Goal: Information Seeking & Learning: Learn about a topic

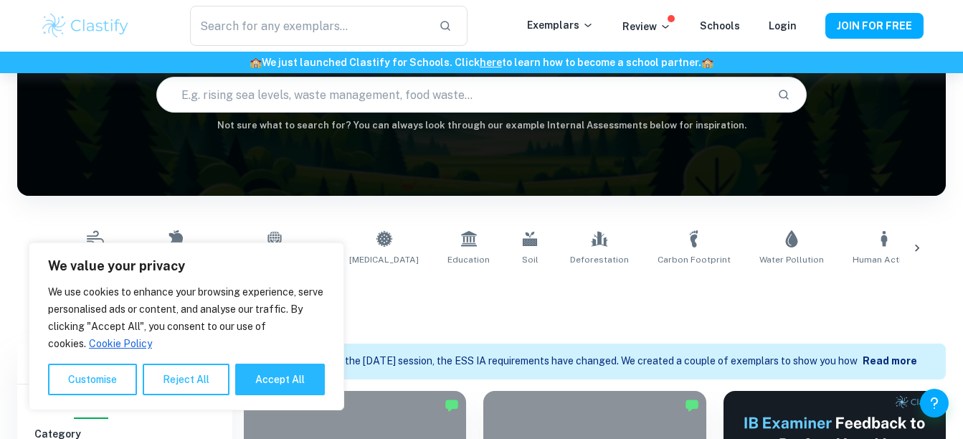
scroll to position [170, 0]
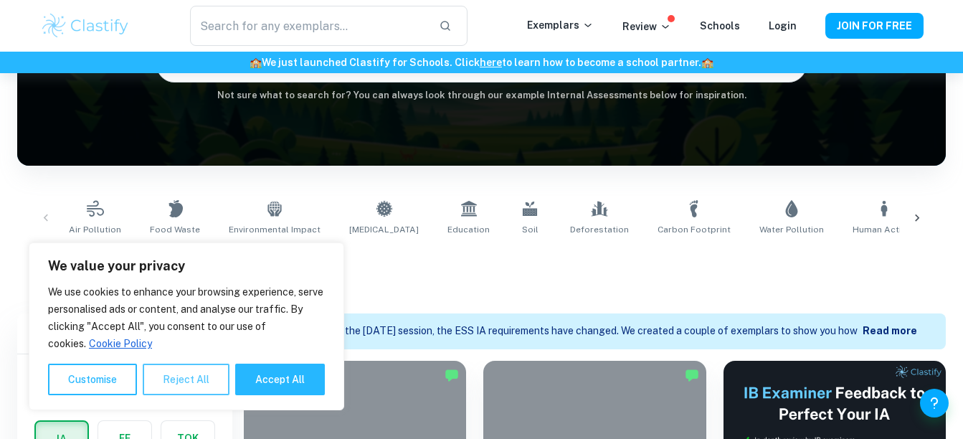
click at [207, 375] on button "Reject All" at bounding box center [186, 380] width 87 height 32
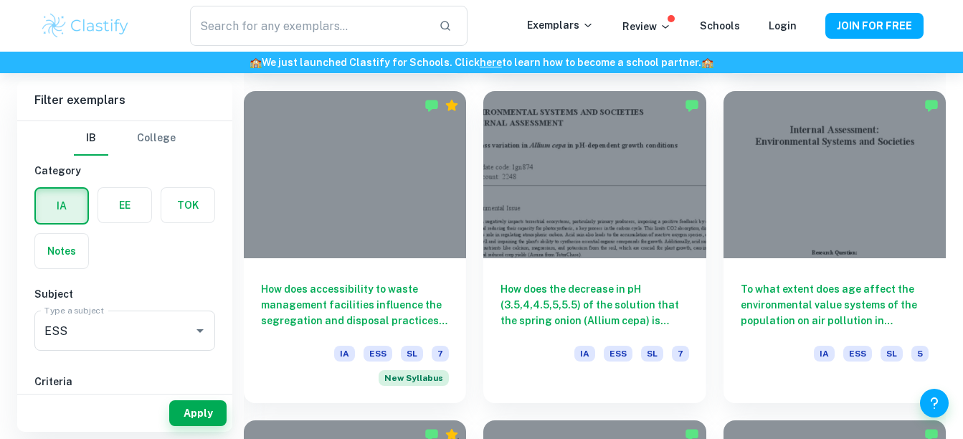
scroll to position [1437, 0]
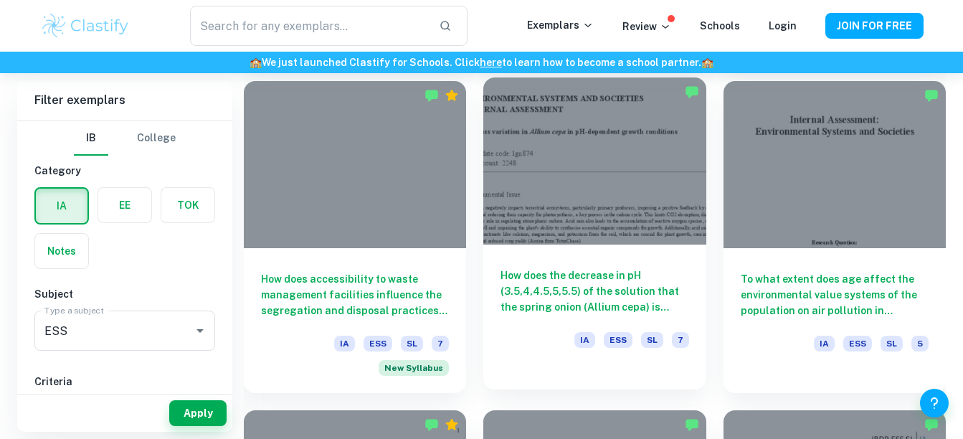
click at [584, 278] on h6 "How does the decrease in pH (3.5,4,4.5,5,5.5) of the solution that the spring o…" at bounding box center [595, 291] width 188 height 47
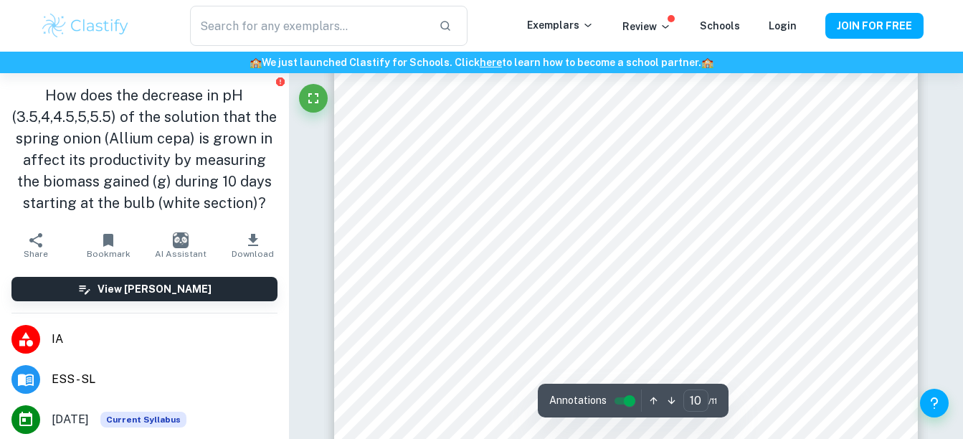
scroll to position [8335, 0]
type input "1"
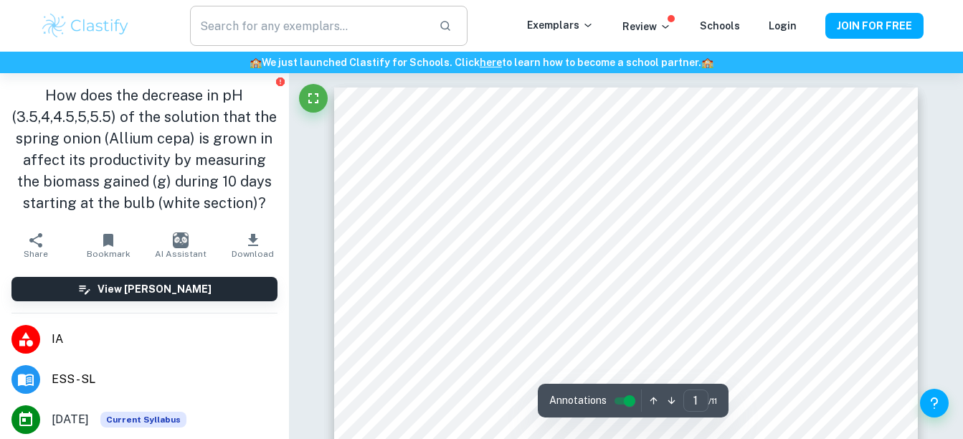
click at [270, 20] on input "text" at bounding box center [308, 26] width 237 height 40
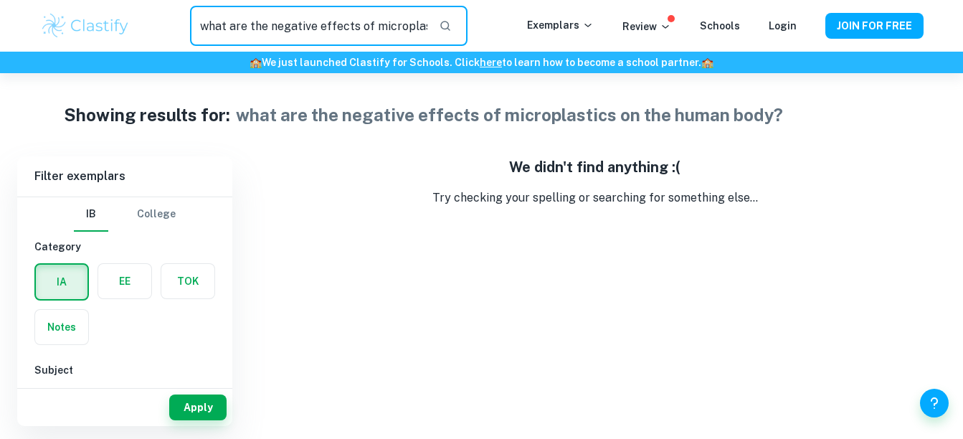
drag, startPoint x: 266, startPoint y: 29, endPoint x: 191, endPoint y: 25, distance: 75.4
click at [191, 25] on div "what are the negative effects of microplastics on the human body? ​" at bounding box center [329, 26] width 396 height 40
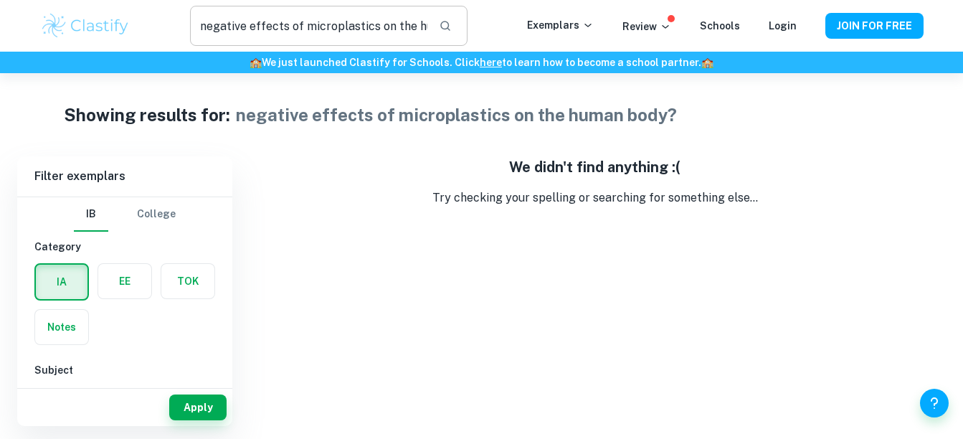
click at [410, 31] on input "negative effects of microplastics on the human body?" at bounding box center [308, 26] width 237 height 40
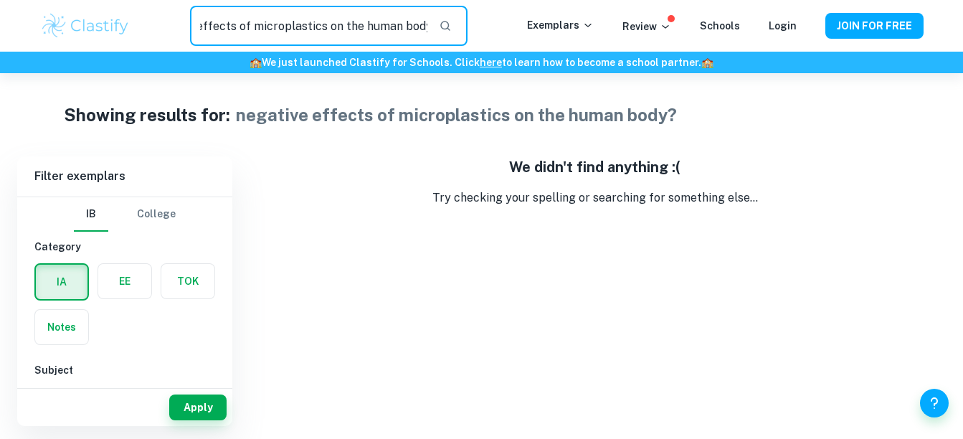
scroll to position [0, 47]
type input "negative effects of microplastics on the human body"
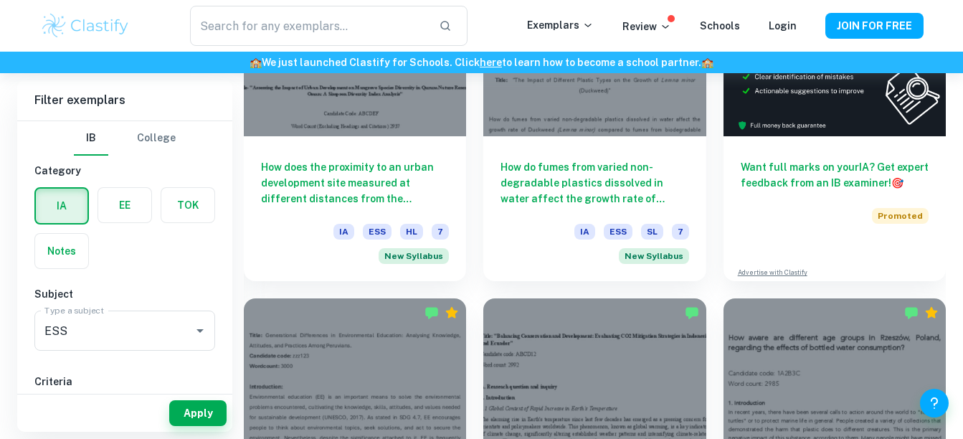
scroll to position [362, 0]
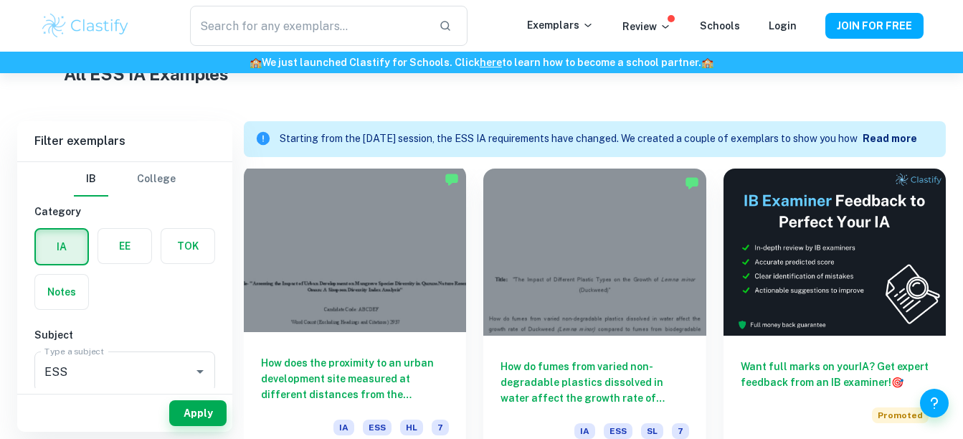
click at [349, 368] on h6 "How does the proximity to an urban development site measured at different dista…" at bounding box center [355, 378] width 188 height 47
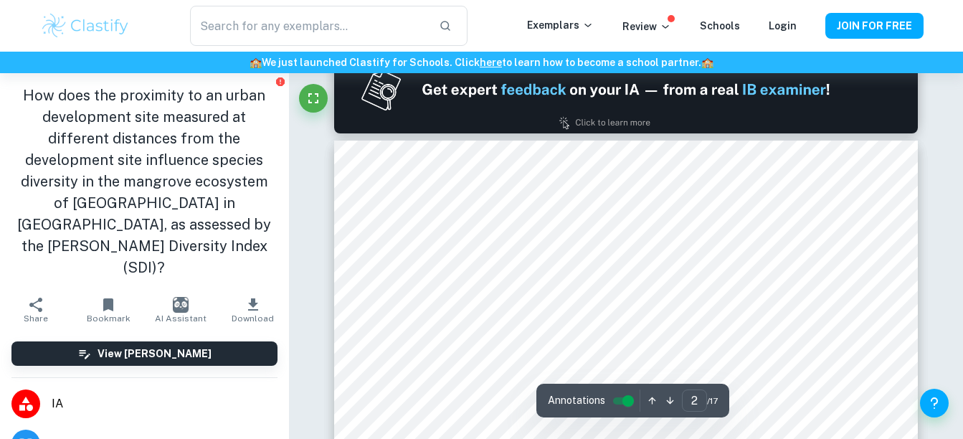
scroll to position [836, 0]
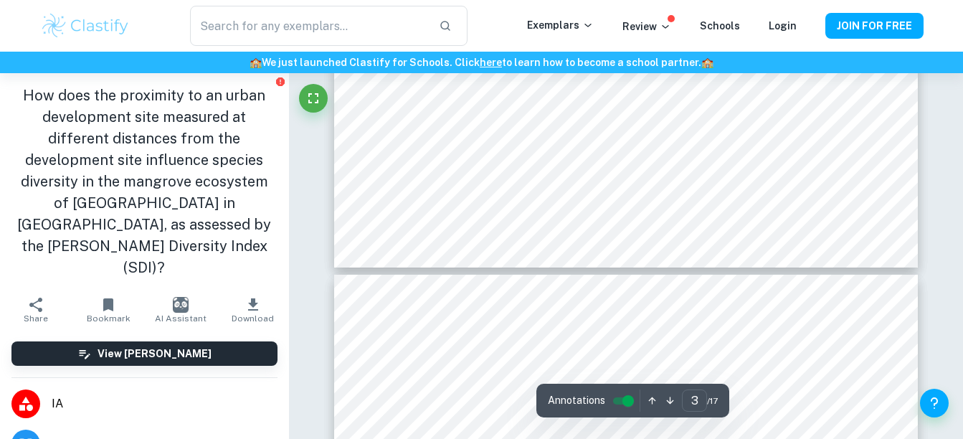
type input "4"
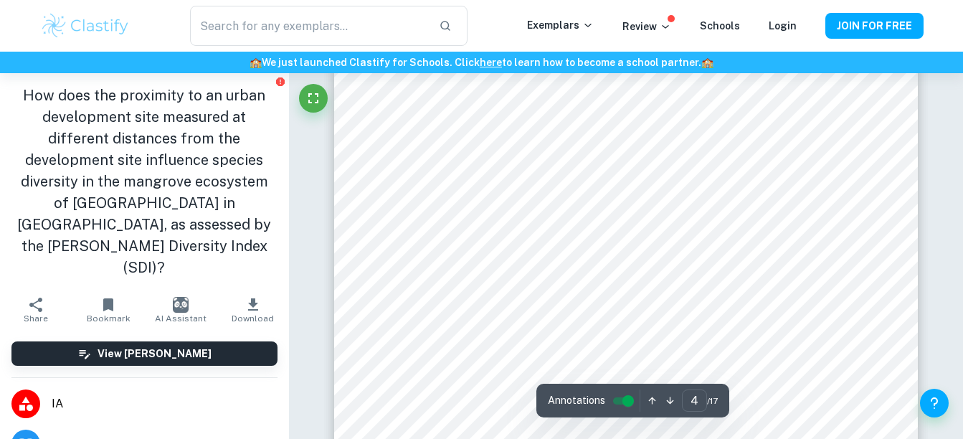
scroll to position [2720, 0]
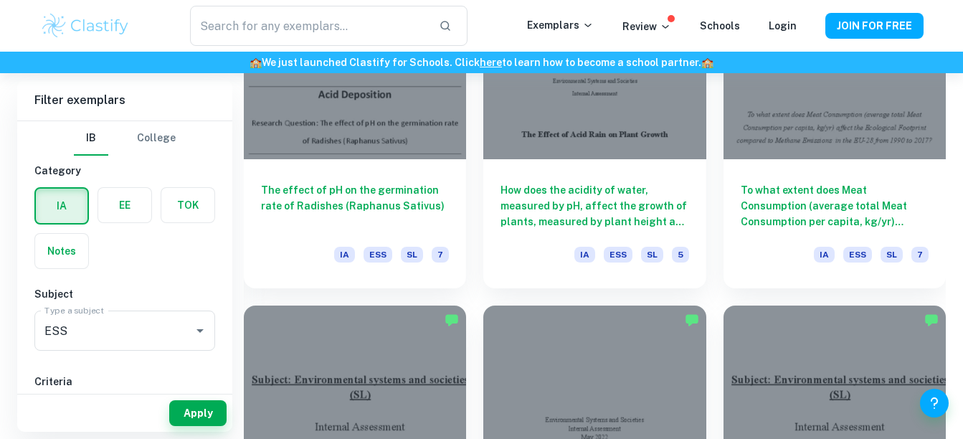
scroll to position [4984, 0]
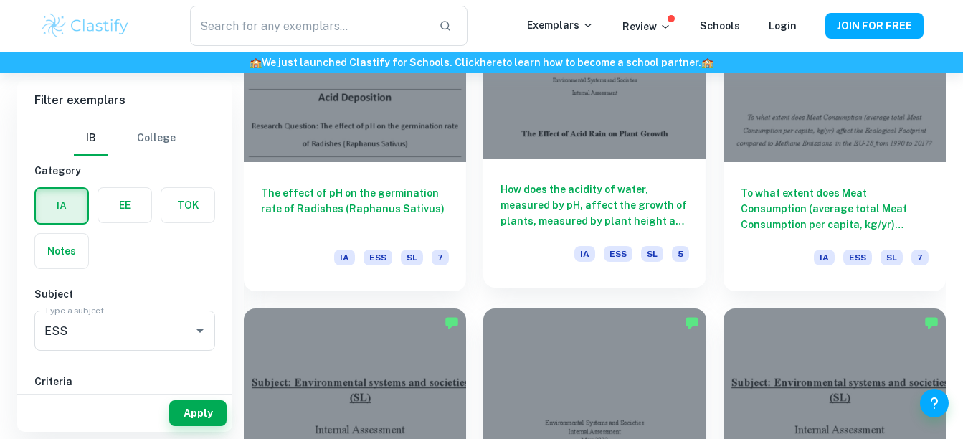
click at [557, 176] on div "How does the acidity of water, measured by pH, affect the growth of plants, mea…" at bounding box center [594, 223] width 222 height 129
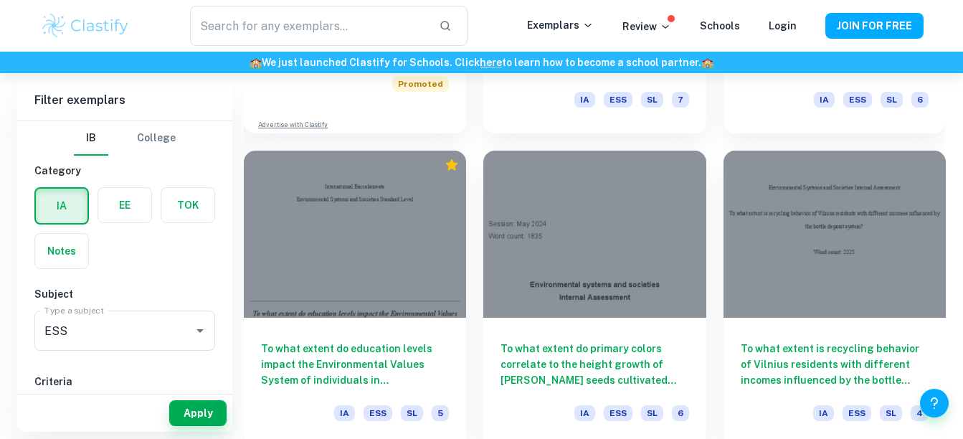
scroll to position [6399, 0]
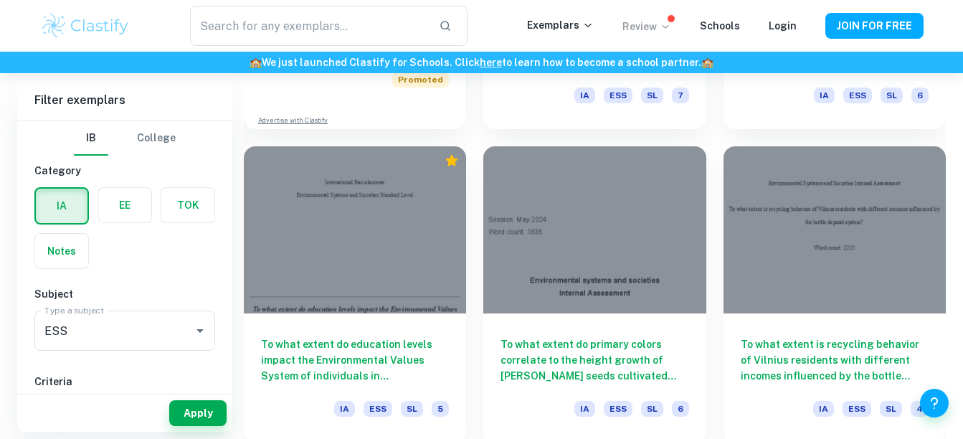
click at [668, 25] on icon at bounding box center [665, 27] width 6 height 4
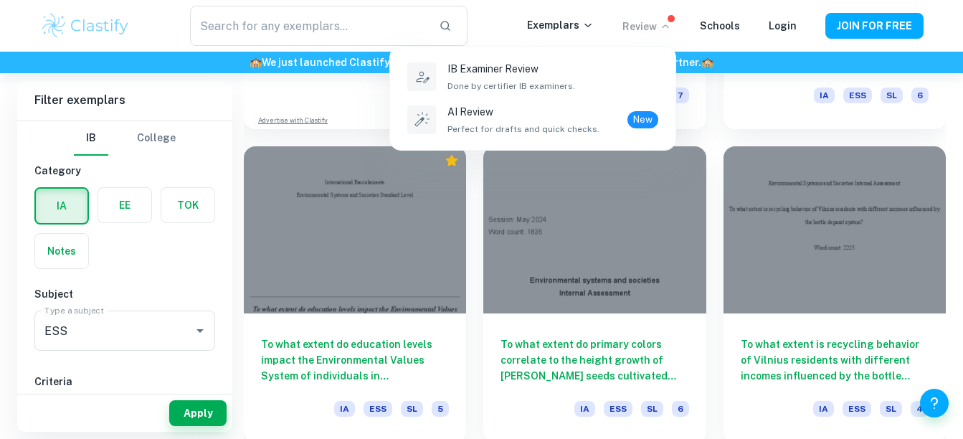
click at [661, 25] on div at bounding box center [481, 219] width 963 height 439
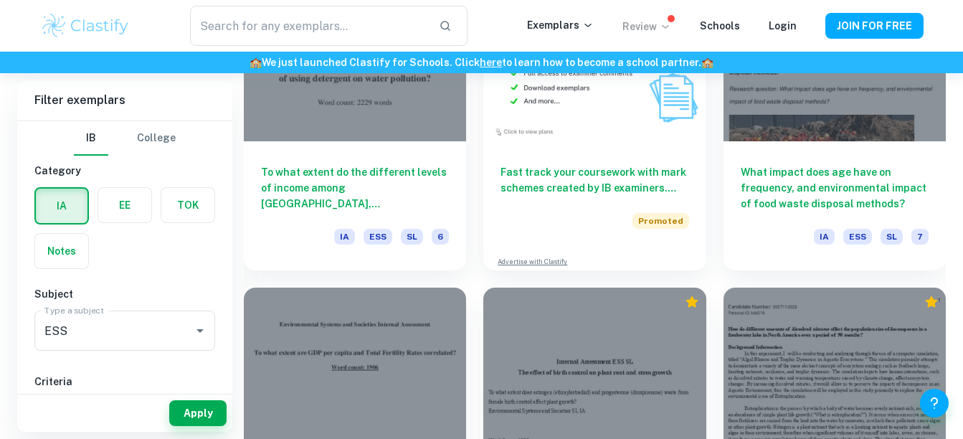
scroll to position [7990, 0]
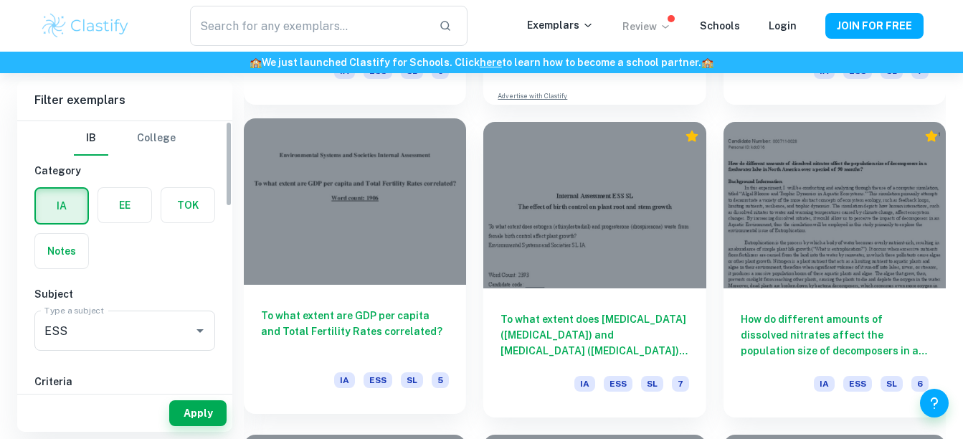
click at [423, 267] on div at bounding box center [355, 201] width 222 height 167
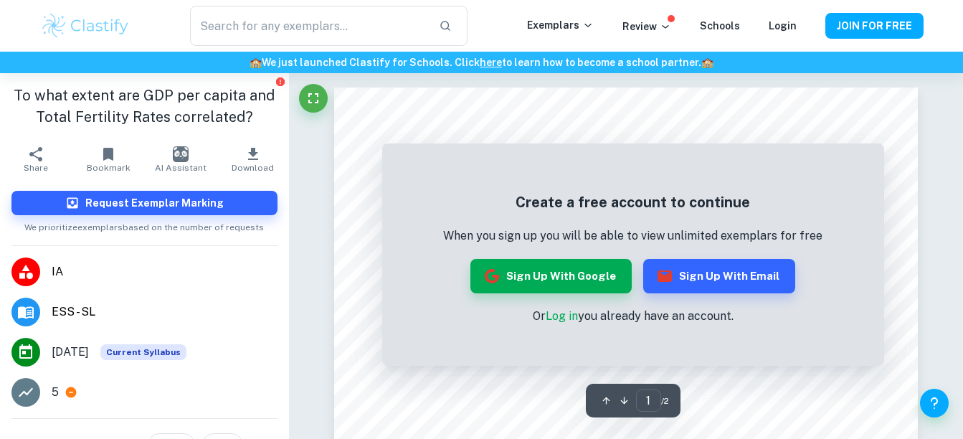
click at [559, 319] on link "Log in" at bounding box center [562, 316] width 32 height 14
